Goal: Task Accomplishment & Management: Manage account settings

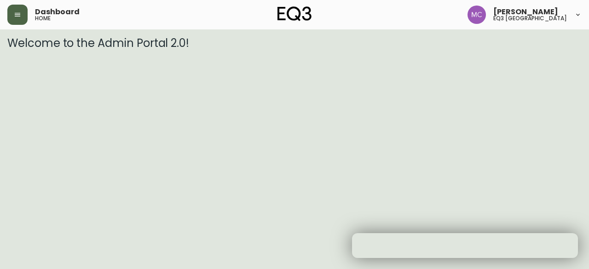
click at [16, 12] on icon "button" at bounding box center [17, 14] width 7 height 7
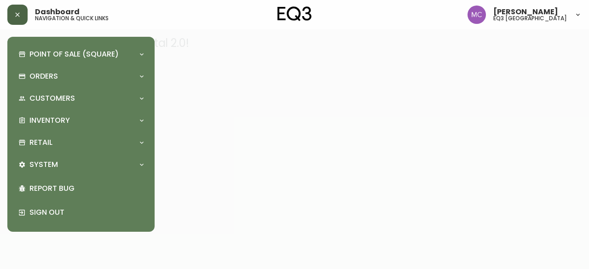
click at [534, 12] on span "[PERSON_NAME]" at bounding box center [525, 11] width 65 height 7
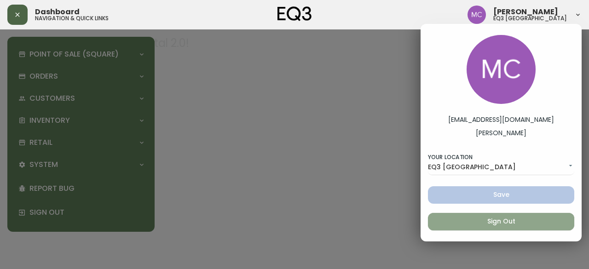
click at [501, 224] on span "Sign Out" at bounding box center [501, 222] width 132 height 12
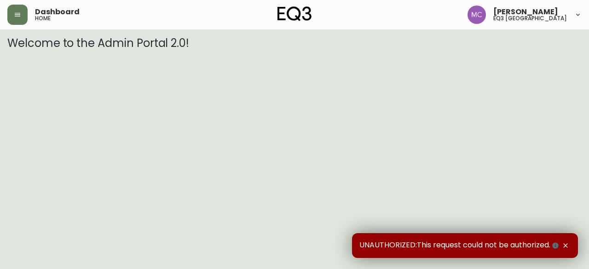
click at [556, 12] on span "[PERSON_NAME]" at bounding box center [525, 11] width 65 height 7
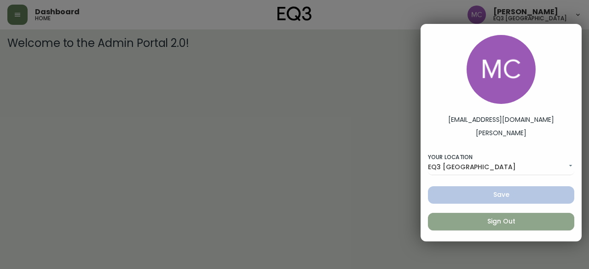
click at [515, 227] on span "Sign Out" at bounding box center [501, 222] width 132 height 12
